Goal: Task Accomplishment & Management: Complete application form

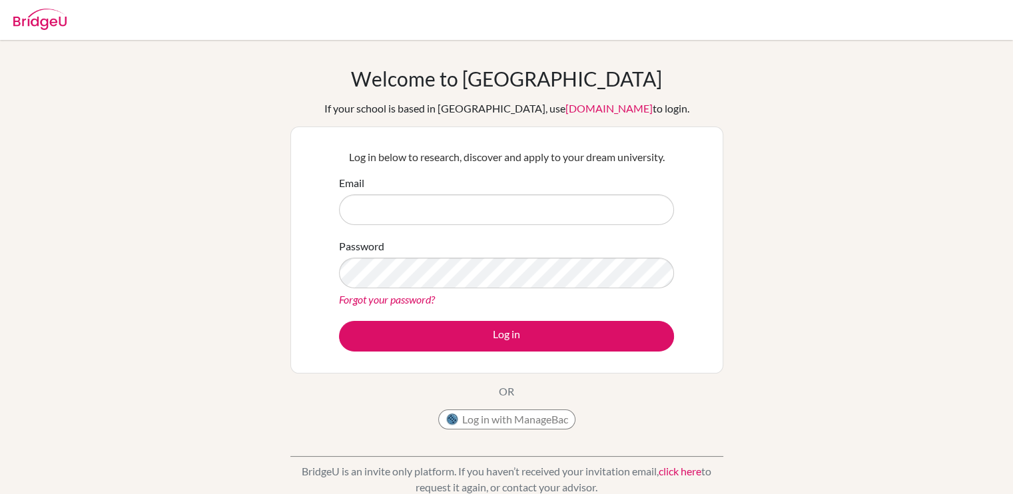
click at [593, 189] on div "Email" at bounding box center [506, 200] width 335 height 50
click at [586, 199] on input "Email" at bounding box center [506, 210] width 335 height 31
click at [564, 217] on input "Email" at bounding box center [506, 210] width 335 height 31
click at [546, 415] on button "Log in with ManageBac" at bounding box center [506, 420] width 137 height 20
